Goal: Task Accomplishment & Management: Use online tool/utility

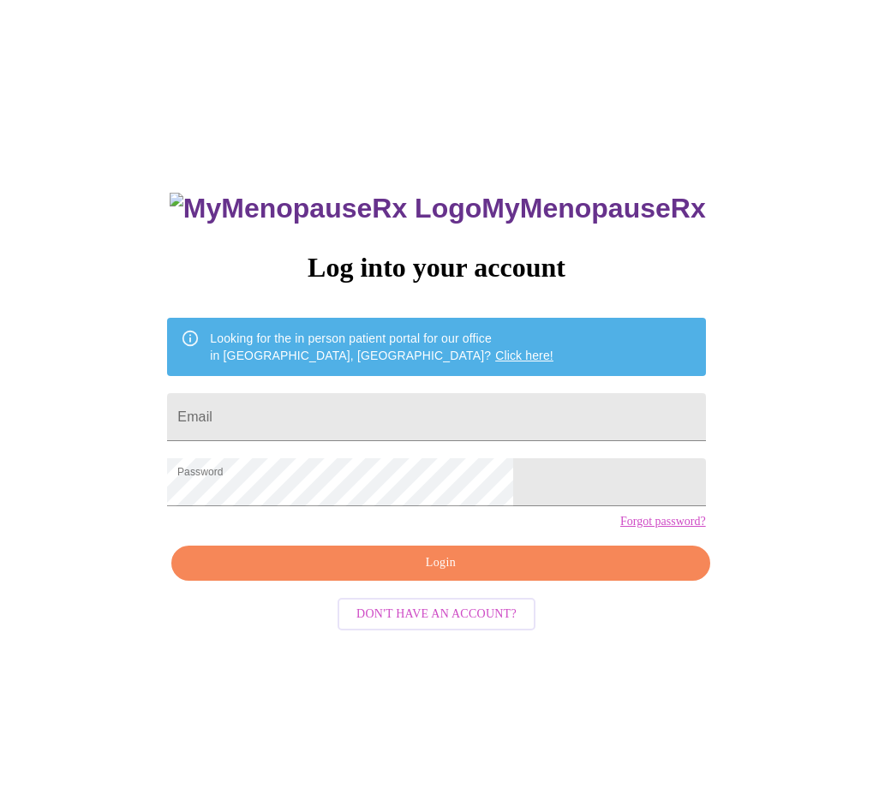
scroll to position [17, 0]
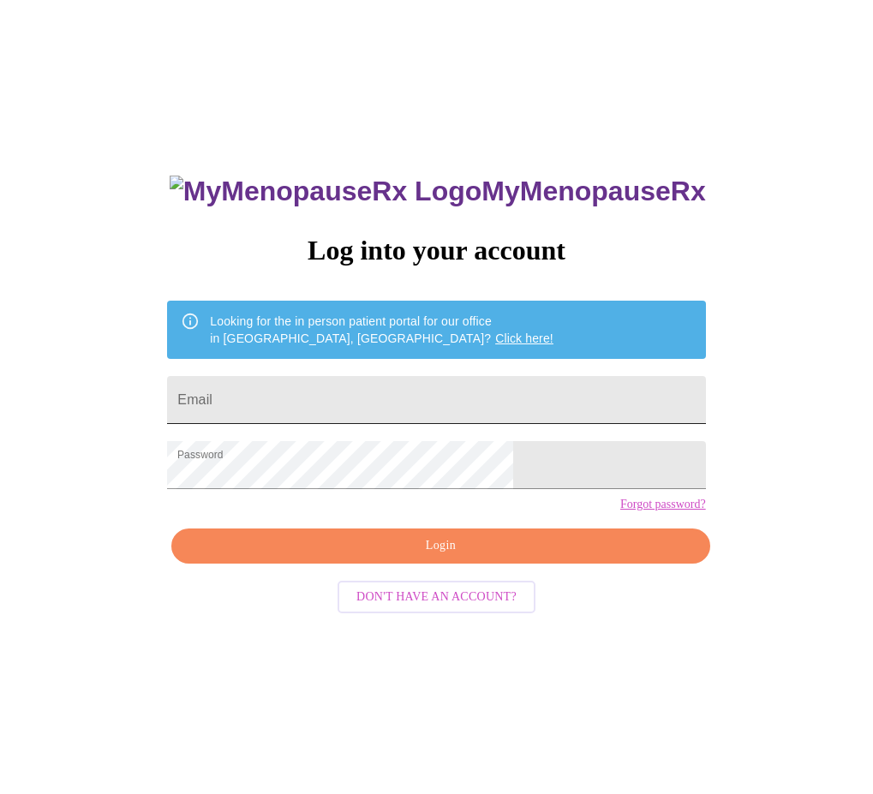
click at [414, 392] on input "Email" at bounding box center [436, 400] width 538 height 48
type input "[EMAIL_ADDRESS][DOMAIN_NAME]"
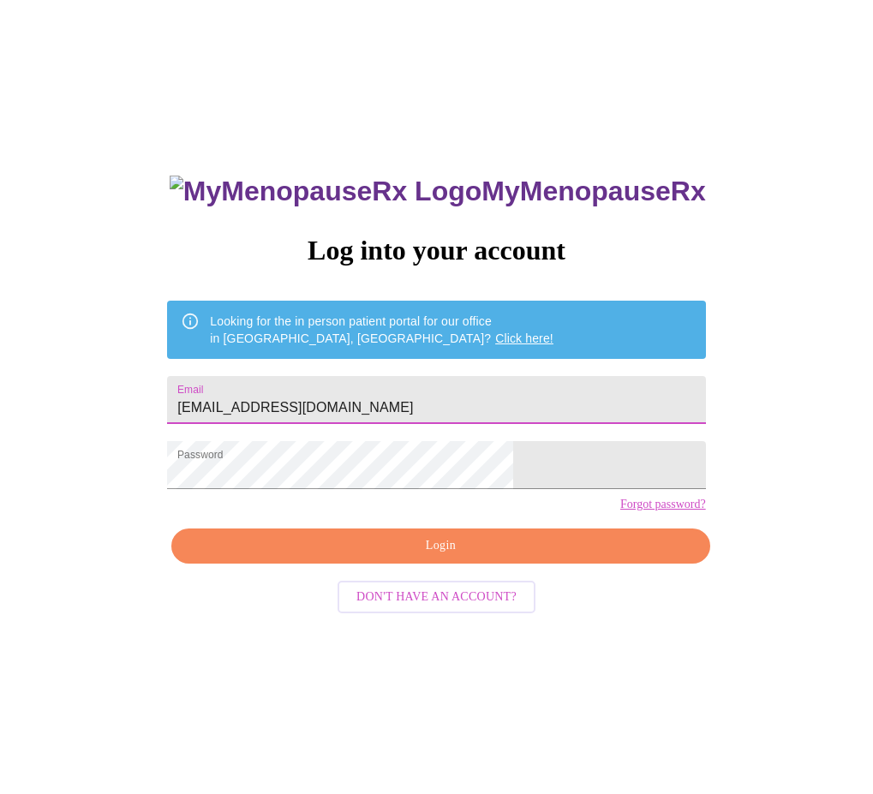
click at [420, 557] on span "Login" at bounding box center [440, 545] width 498 height 21
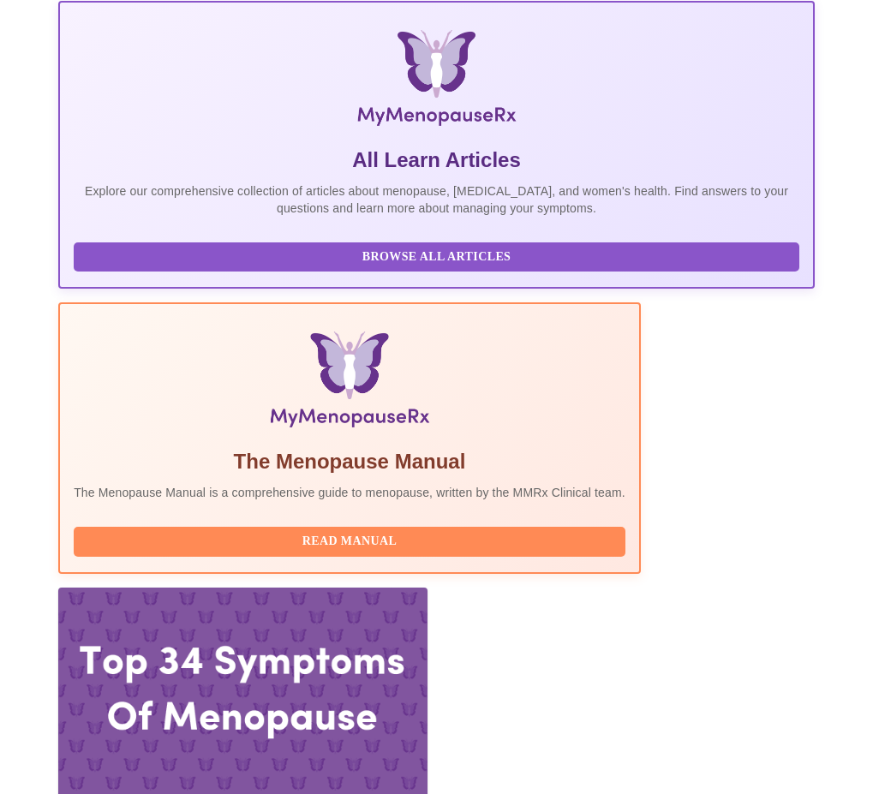
scroll to position [271, 0]
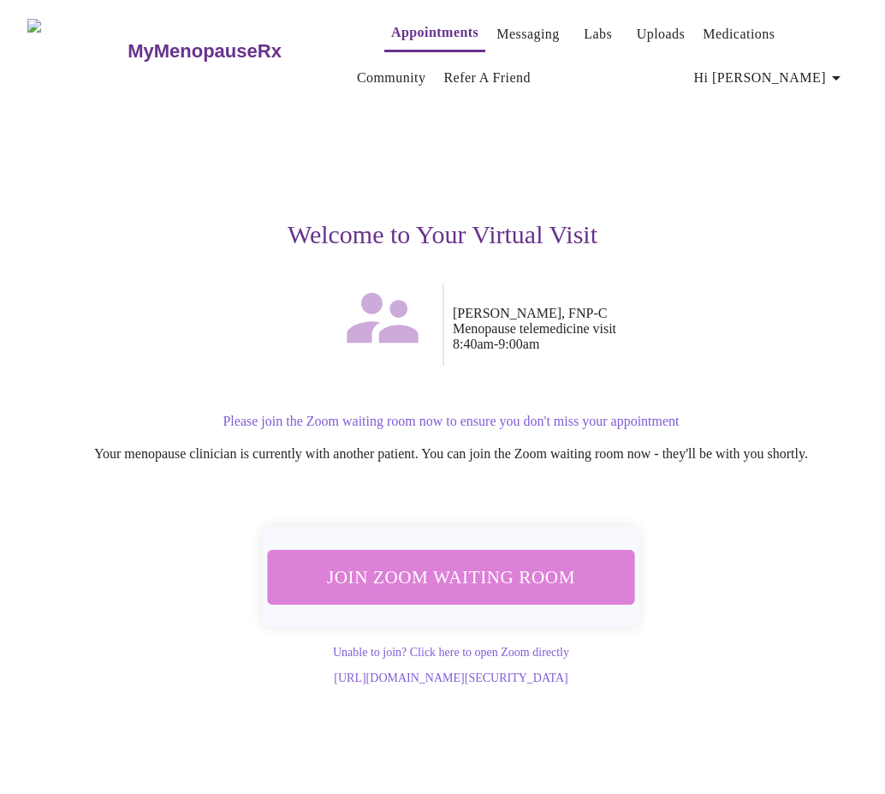
click at [478, 581] on span "Join Zoom Waiting Room" at bounding box center [451, 577] width 324 height 32
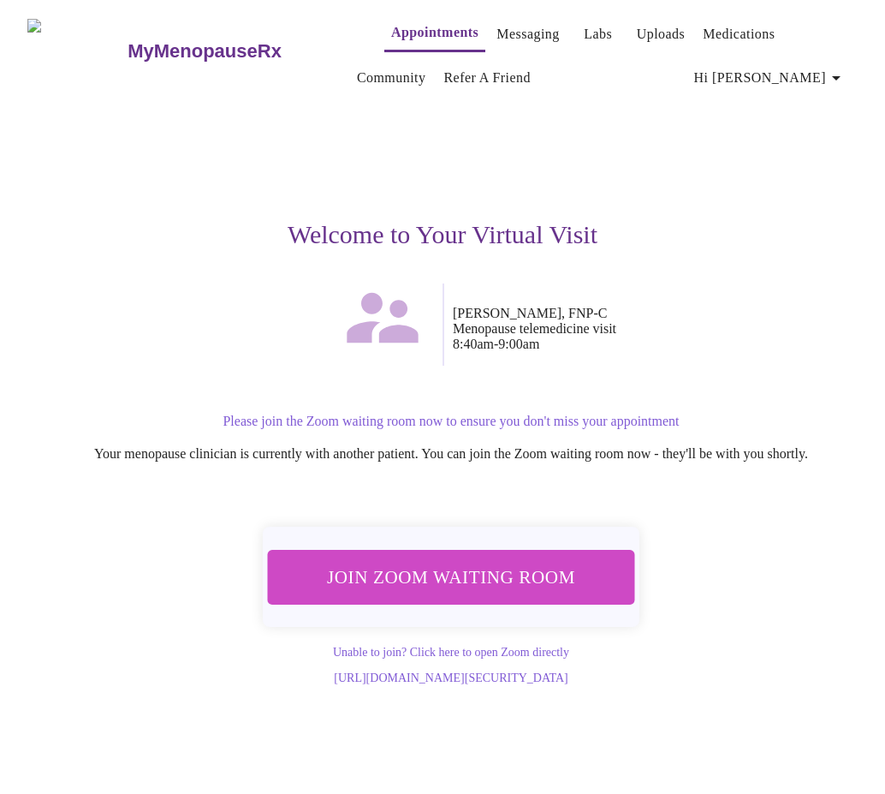
click at [419, 587] on span "Join Zoom Waiting Room" at bounding box center [451, 576] width 334 height 33
click at [416, 572] on span "Join Zoom Waiting Room" at bounding box center [452, 576] width 338 height 33
